Goal: Task Accomplishment & Management: Manage account settings

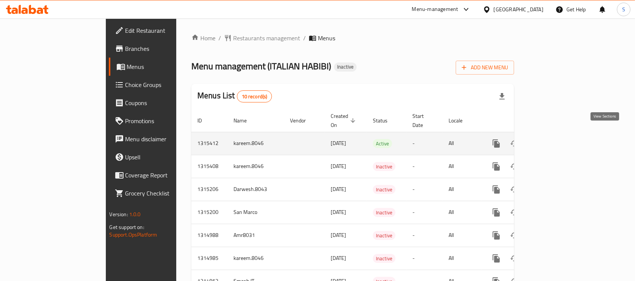
click at [555, 139] on icon "enhanced table" at bounding box center [550, 143] width 9 height 9
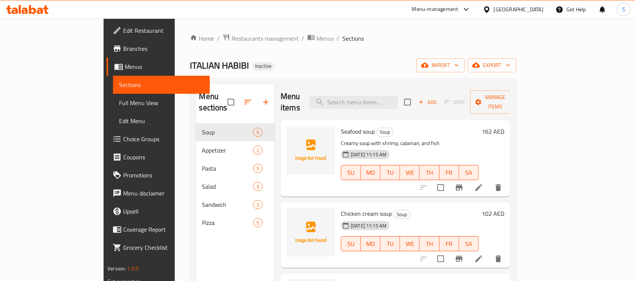
click at [119, 106] on span "Full Menu View" at bounding box center [161, 102] width 85 height 9
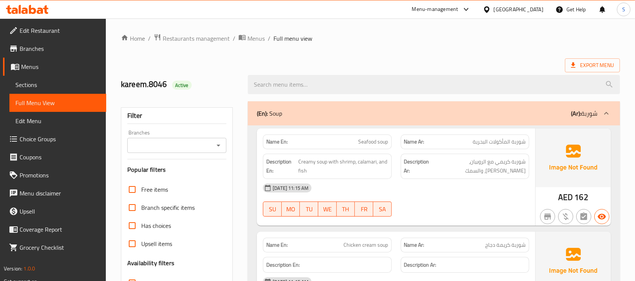
click at [51, 81] on span "Sections" at bounding box center [57, 84] width 85 height 9
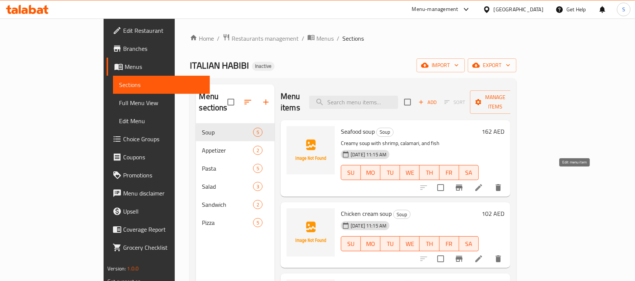
click at [483, 183] on icon at bounding box center [478, 187] width 9 height 9
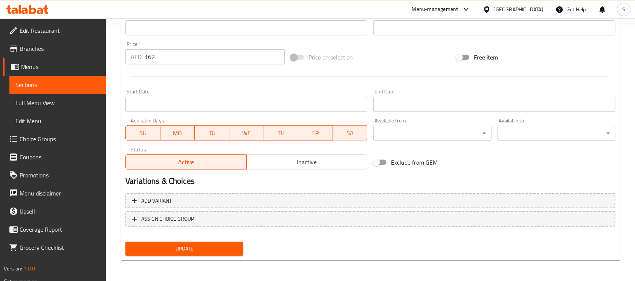
scroll to position [251, 0]
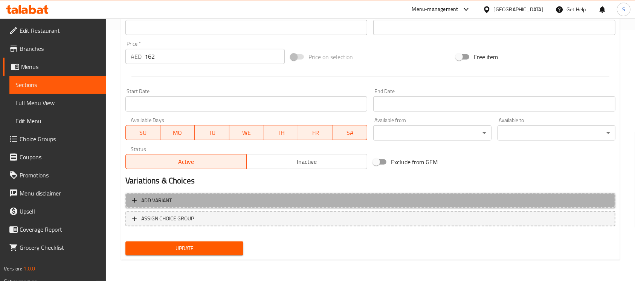
click at [275, 196] on span "Add variant" at bounding box center [370, 200] width 477 height 9
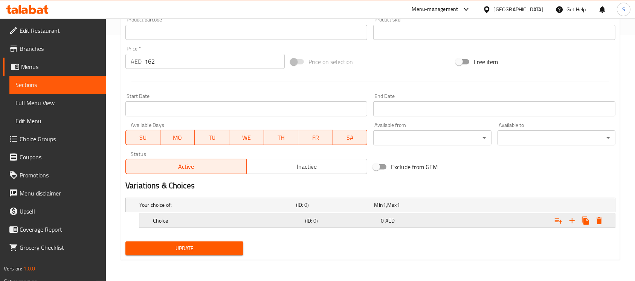
click at [307, 218] on h5 "(ID: 0)" at bounding box center [341, 221] width 73 height 8
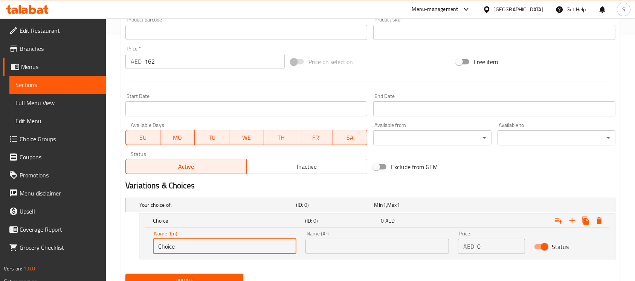
click at [177, 239] on input "Choice" at bounding box center [225, 246] width 144 height 15
click at [176, 240] on input "Choice" at bounding box center [225, 246] width 144 height 15
click at [175, 240] on input "Choice" at bounding box center [225, 246] width 144 height 15
type input "medium"
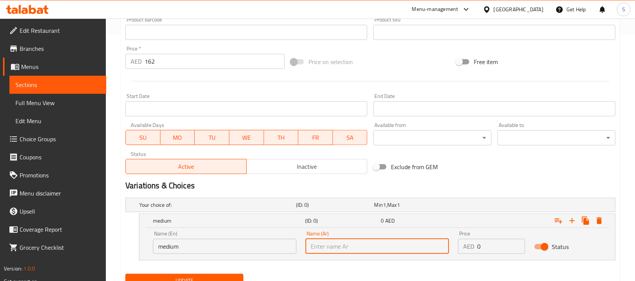
click at [325, 240] on input "text" at bounding box center [378, 246] width 144 height 15
type input "وسط"
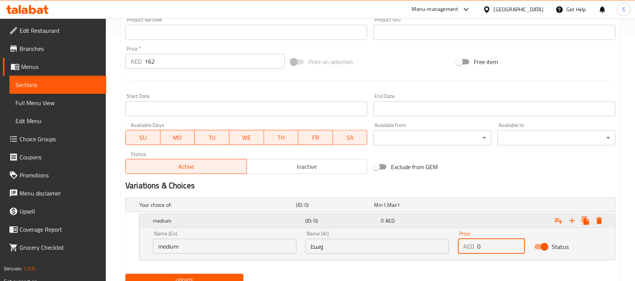
drag, startPoint x: 488, startPoint y: 249, endPoint x: 458, endPoint y: 228, distance: 36.6
click at [470, 246] on div "AED 0 Price" at bounding box center [491, 246] width 67 height 15
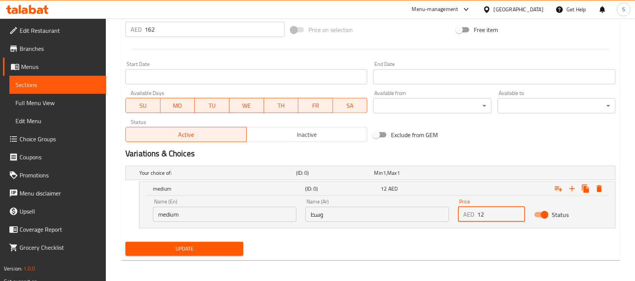
scroll to position [279, 0]
type input "12"
click at [561, 188] on icon "Expand" at bounding box center [559, 188] width 8 height 5
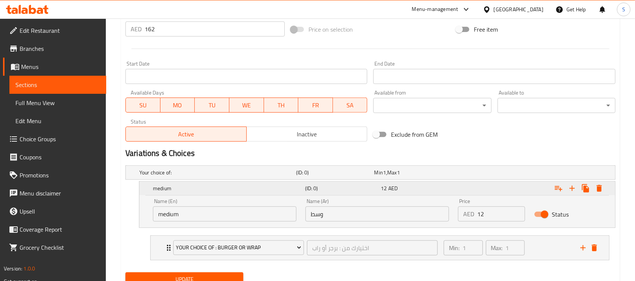
click at [577, 192] on div "Expand" at bounding box center [579, 189] width 54 height 14
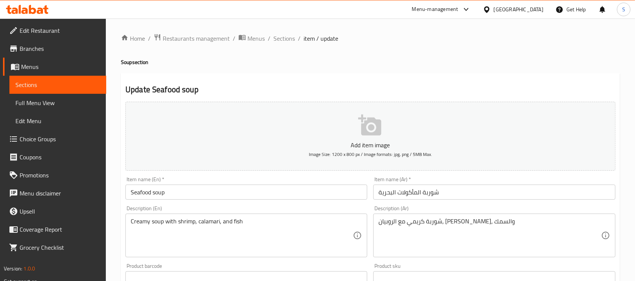
scroll to position [0, 0]
click at [66, 34] on span "Edit Restaurant" at bounding box center [60, 30] width 81 height 9
